Goal: Task Accomplishment & Management: Use online tool/utility

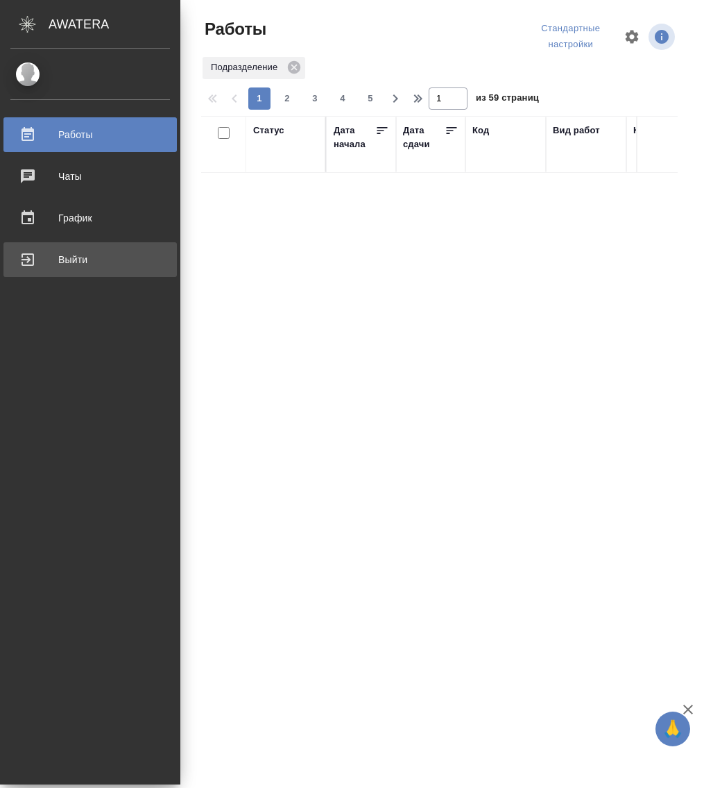
click at [33, 260] on div "Выйти" at bounding box center [90, 259] width 160 height 21
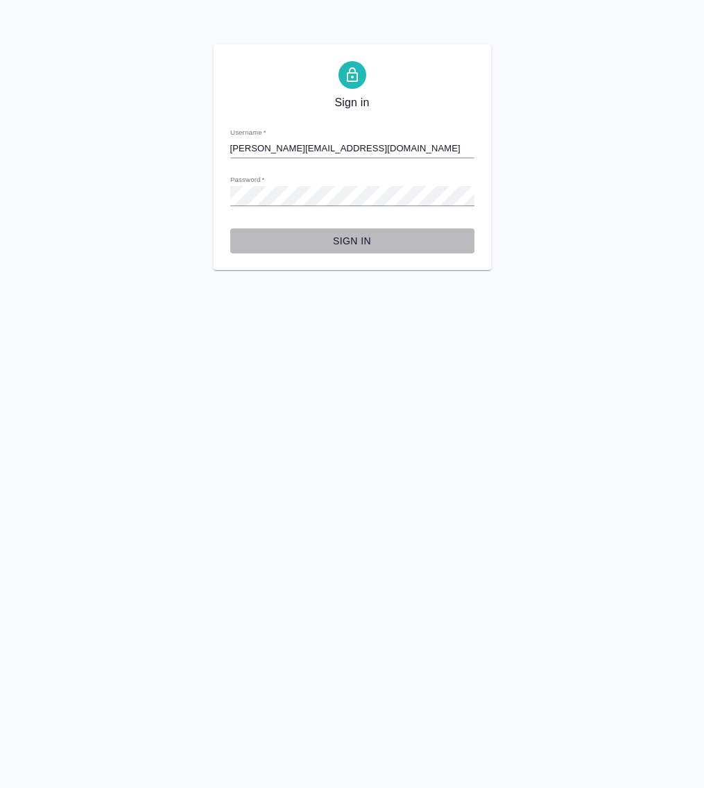
click at [342, 240] on span "Sign in" at bounding box center [352, 240] width 222 height 17
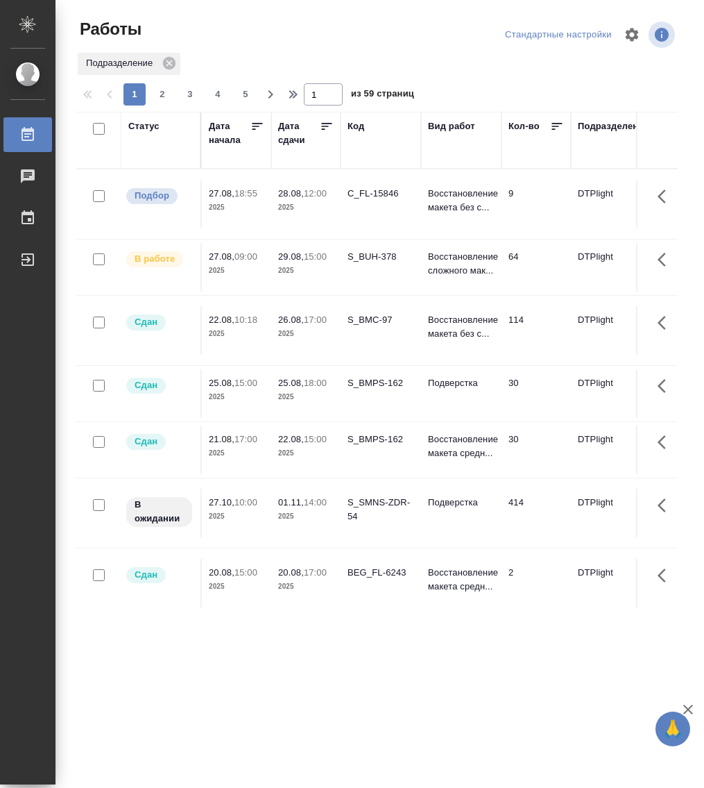
click at [288, 257] on p "29.08," at bounding box center [291, 256] width 26 height 10
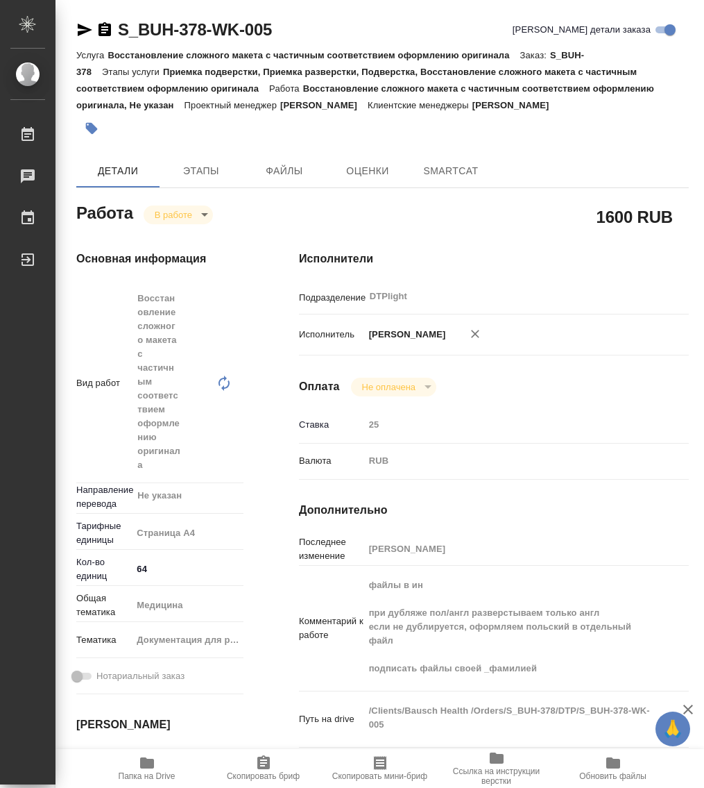
type textarea "x"
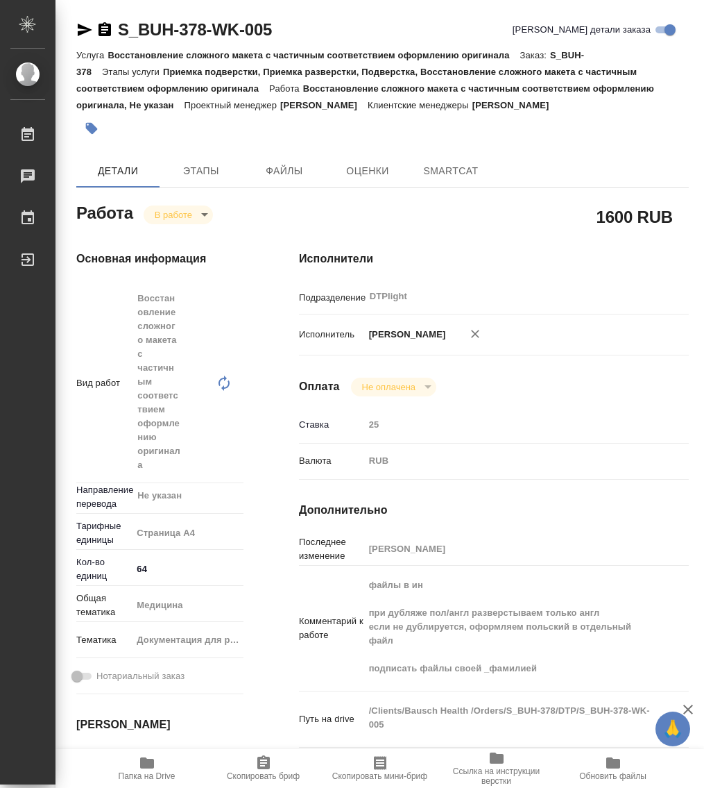
type textarea "x"
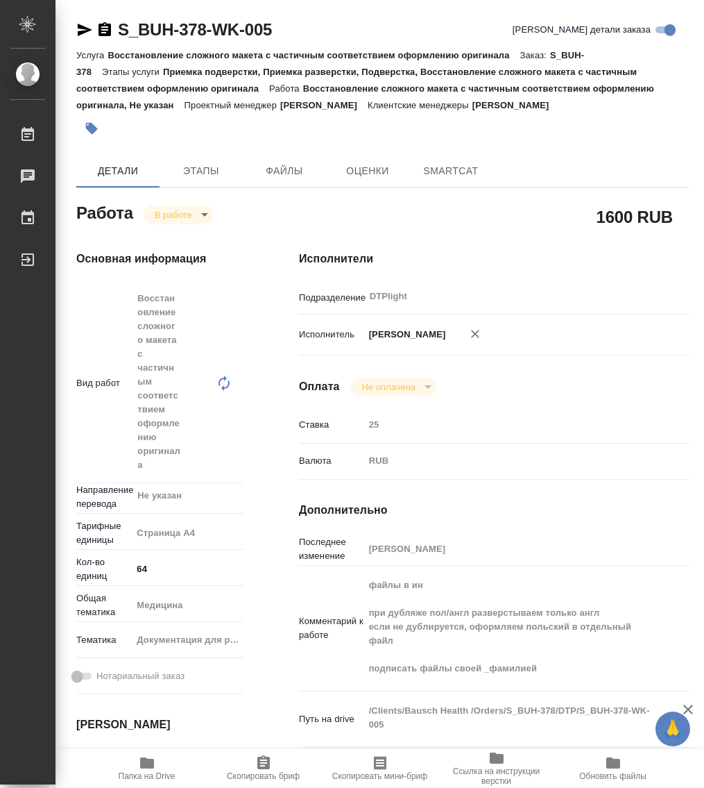
type textarea "x"
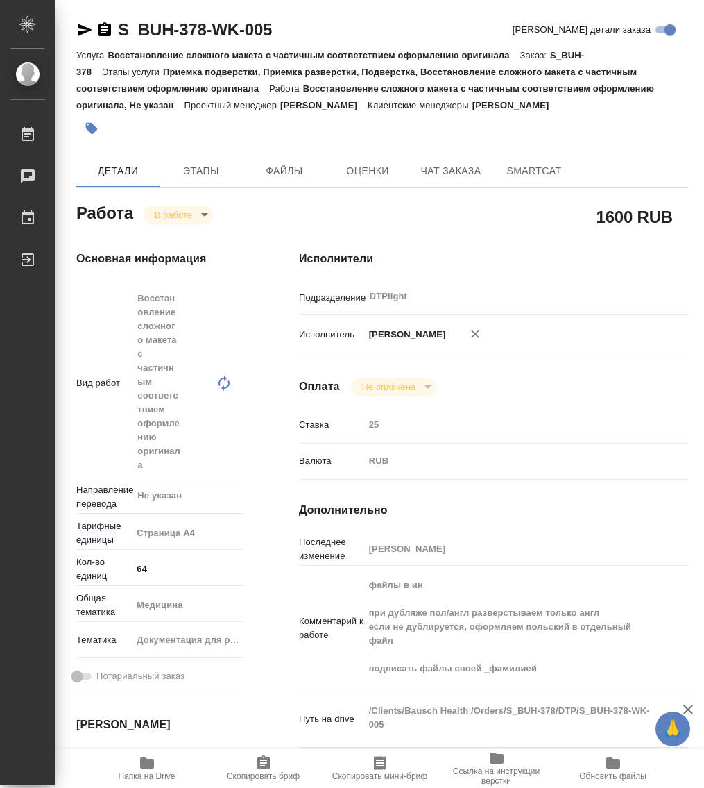
type textarea "x"
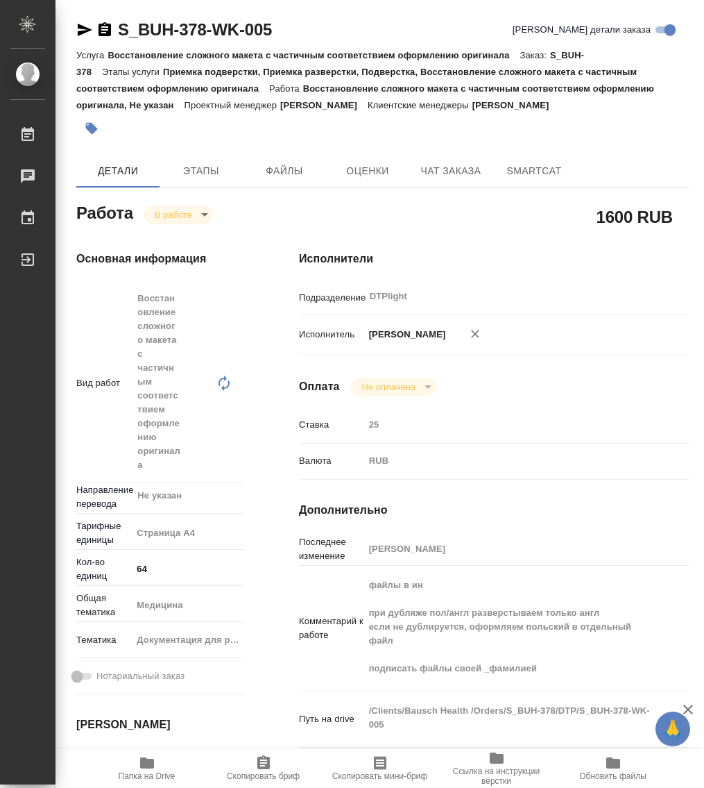
type textarea "x"
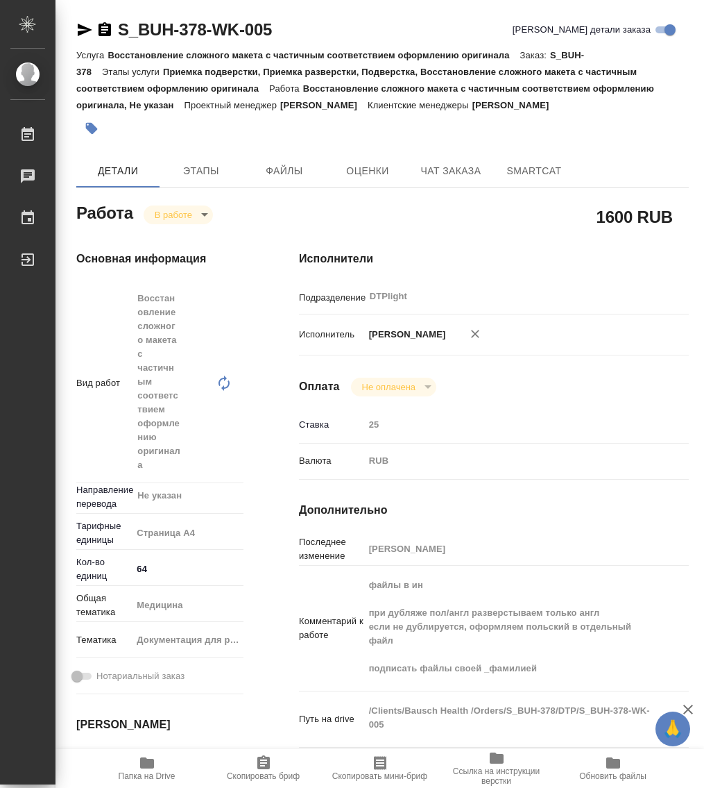
type textarea "x"
